Goal: Check status: Check status

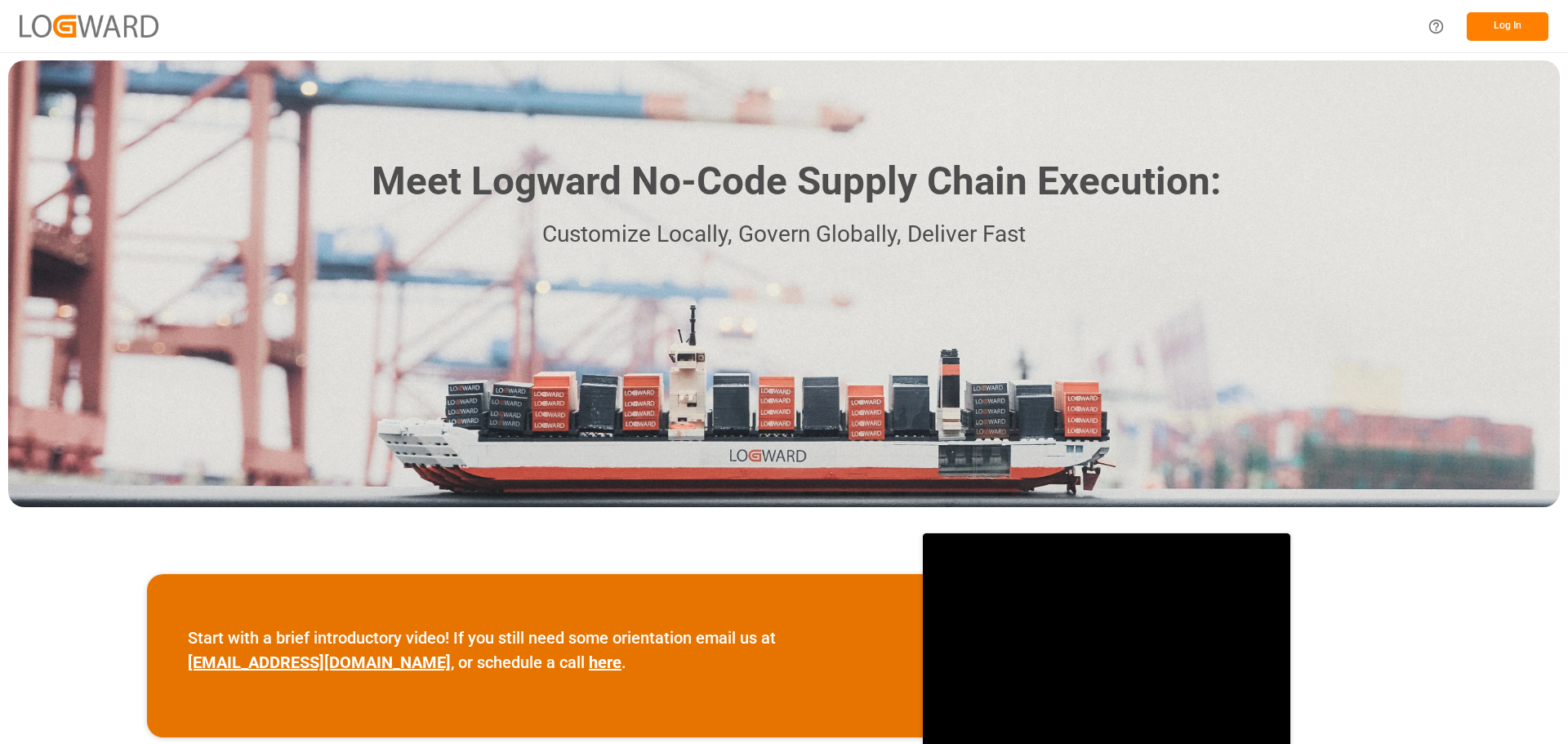
click at [1510, 26] on button "Log In" at bounding box center [1508, 26] width 82 height 29
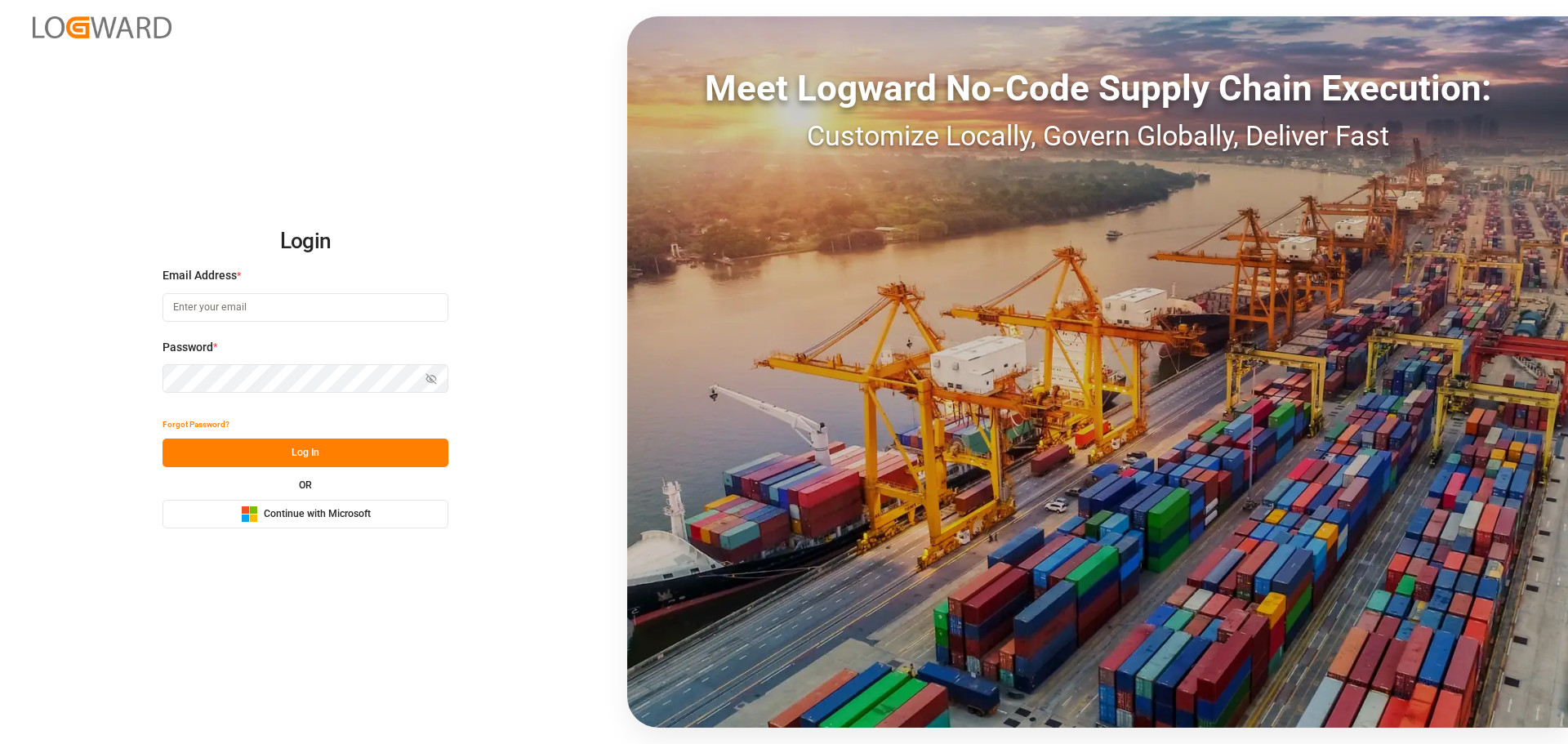
click at [308, 512] on span "Continue with Microsoft" at bounding box center [317, 514] width 107 height 15
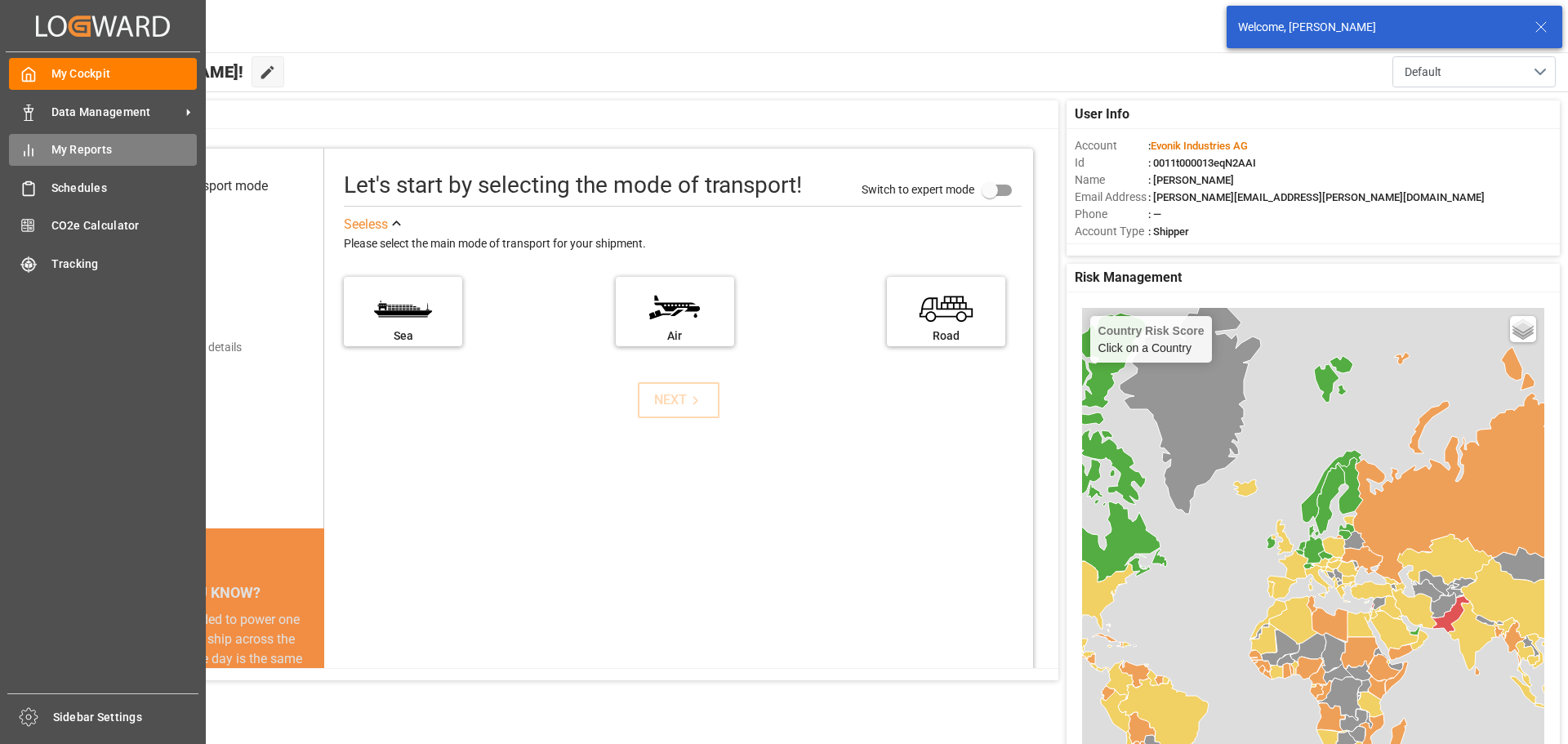
click at [72, 150] on span "My Reports" at bounding box center [124, 150] width 146 height 17
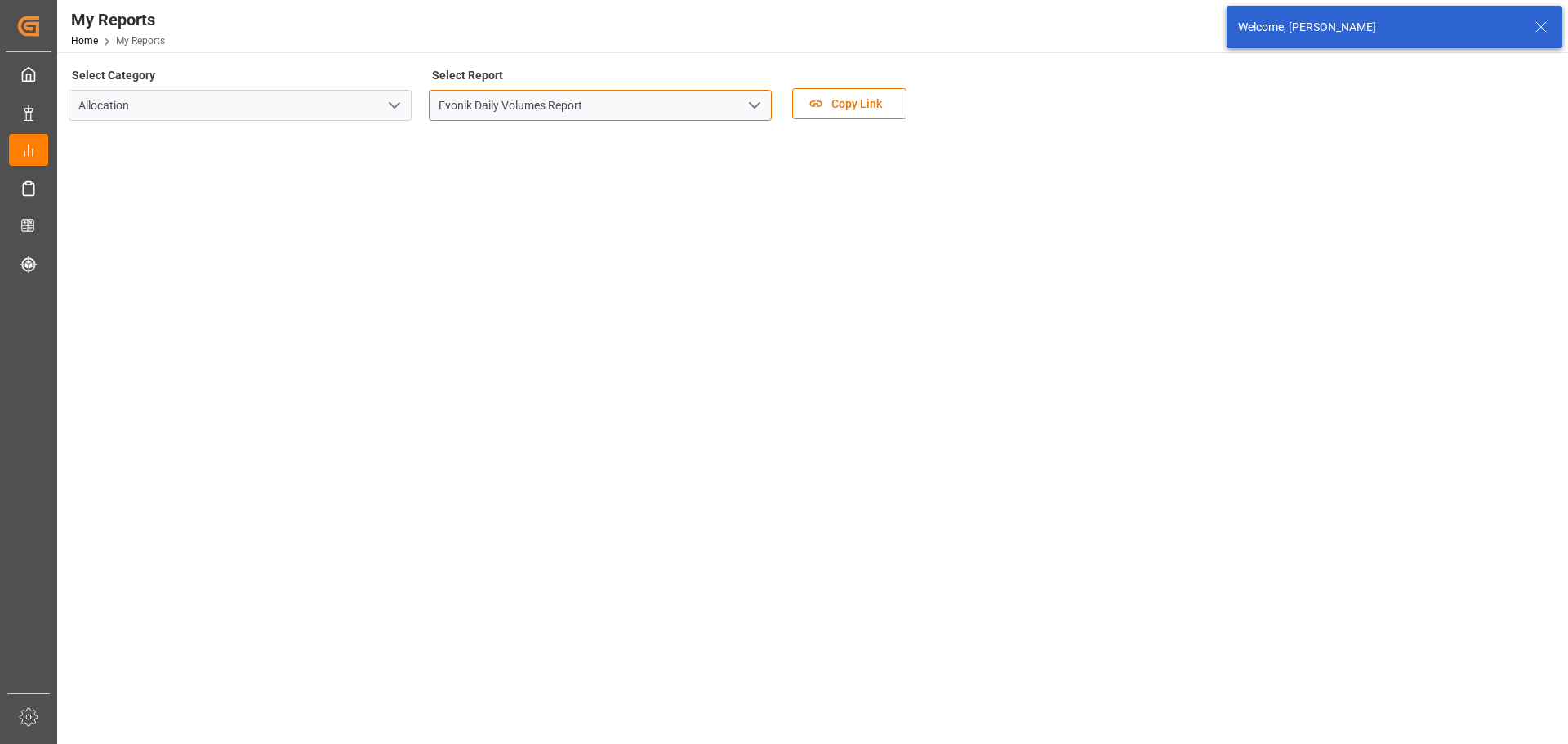
click at [765, 108] on input "Evonik Daily Volumes Report" at bounding box center [600, 105] width 343 height 31
click at [754, 111] on icon "open menu" at bounding box center [754, 105] width 20 height 20
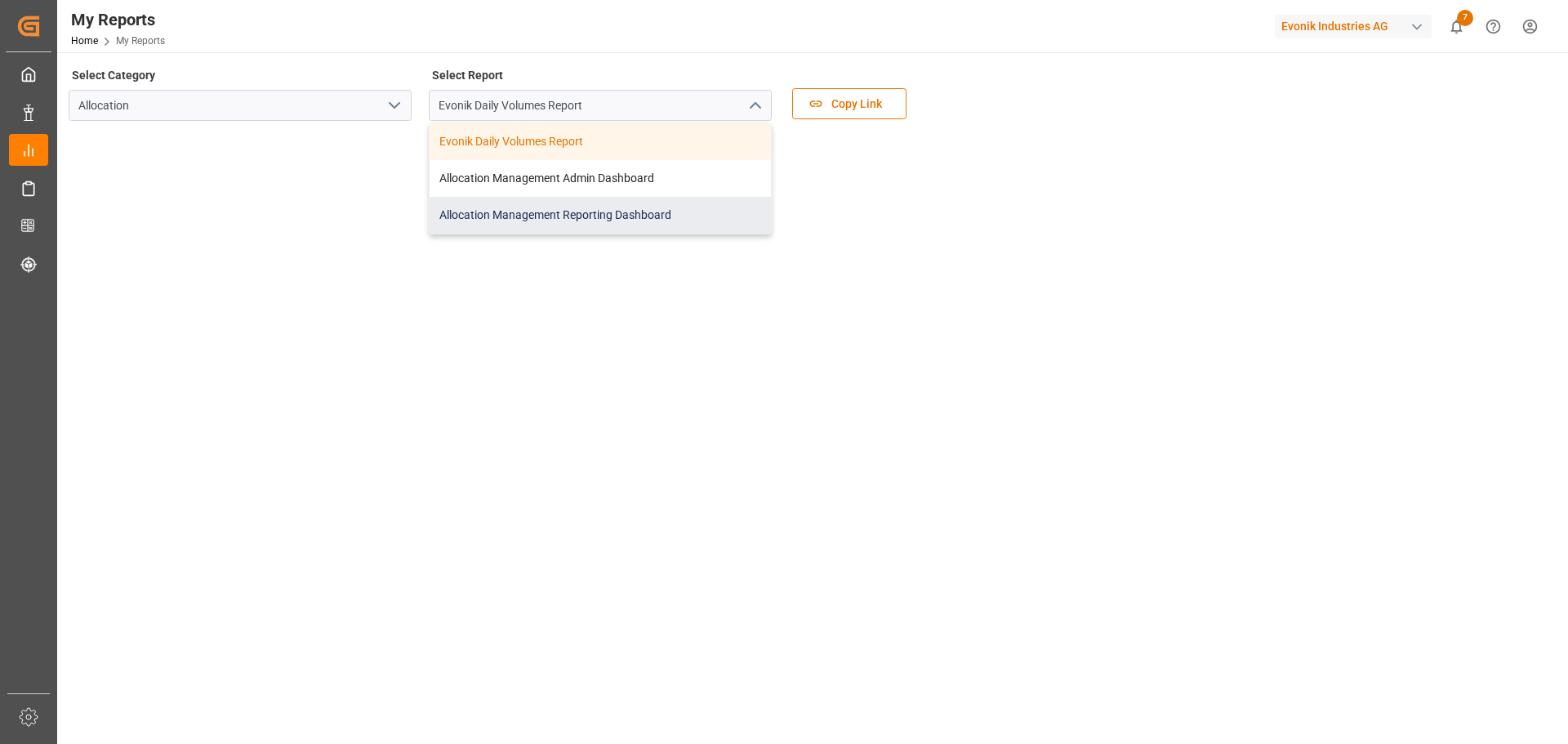
click at [553, 215] on div "Allocation Management Reporting Dashboard" at bounding box center [600, 216] width 341 height 37
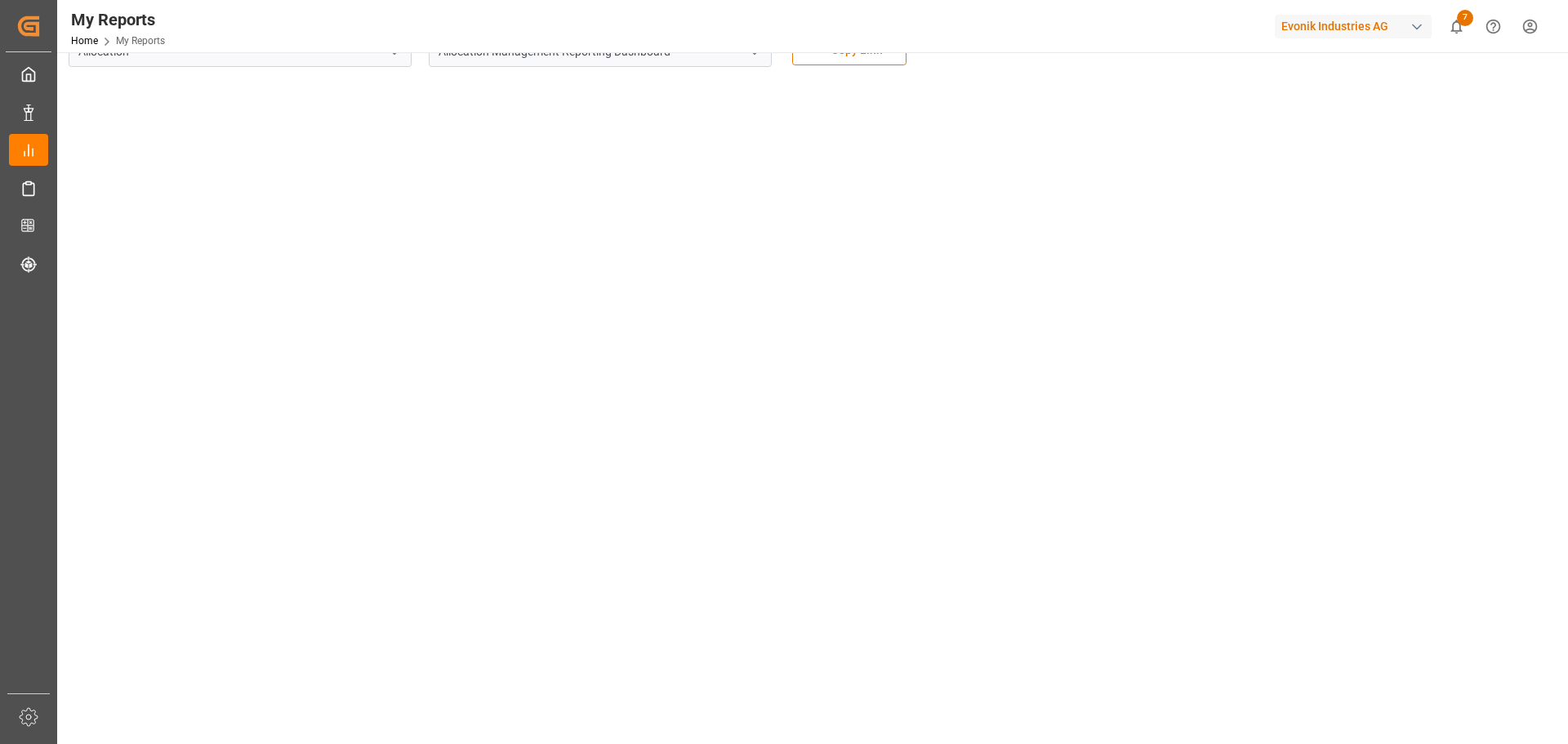
scroll to position [82, 0]
